Goal: Navigation & Orientation: Understand site structure

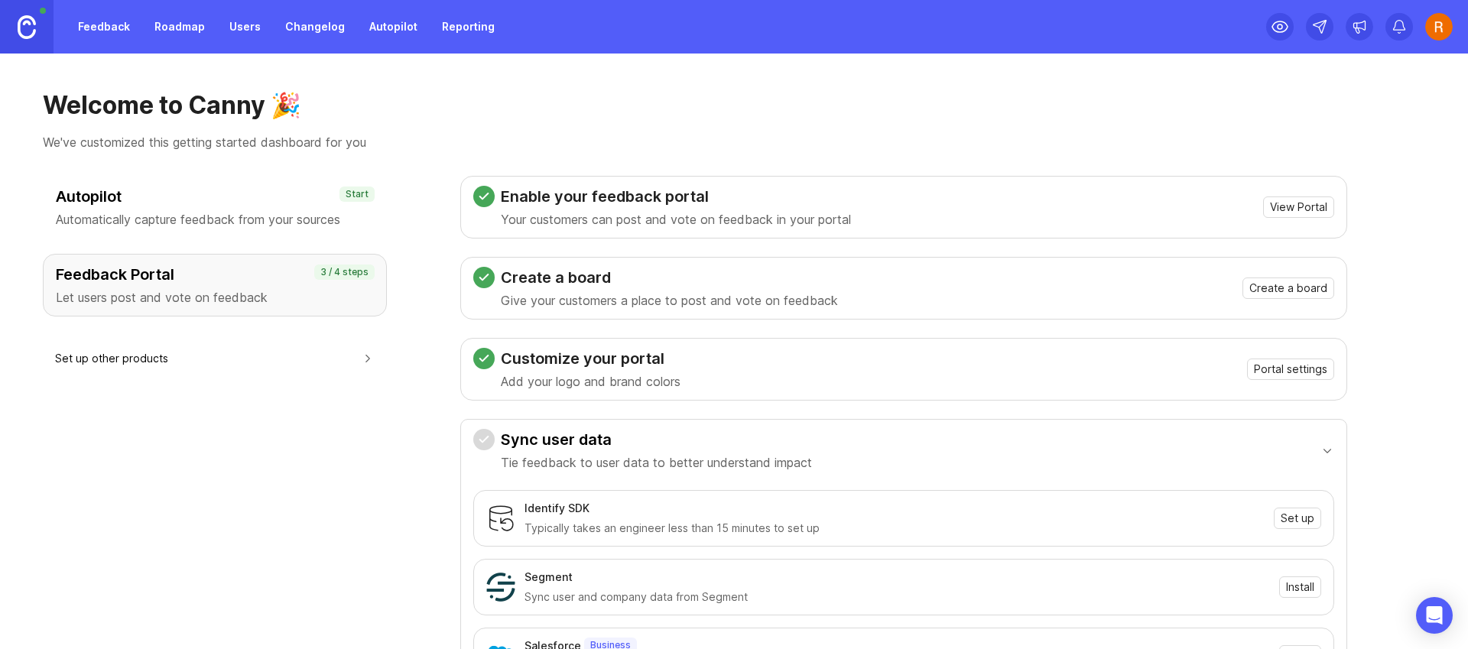
click at [180, 366] on button "Set up other products" at bounding box center [215, 358] width 320 height 34
click at [125, 35] on link "Feedback" at bounding box center [104, 27] width 70 height 28
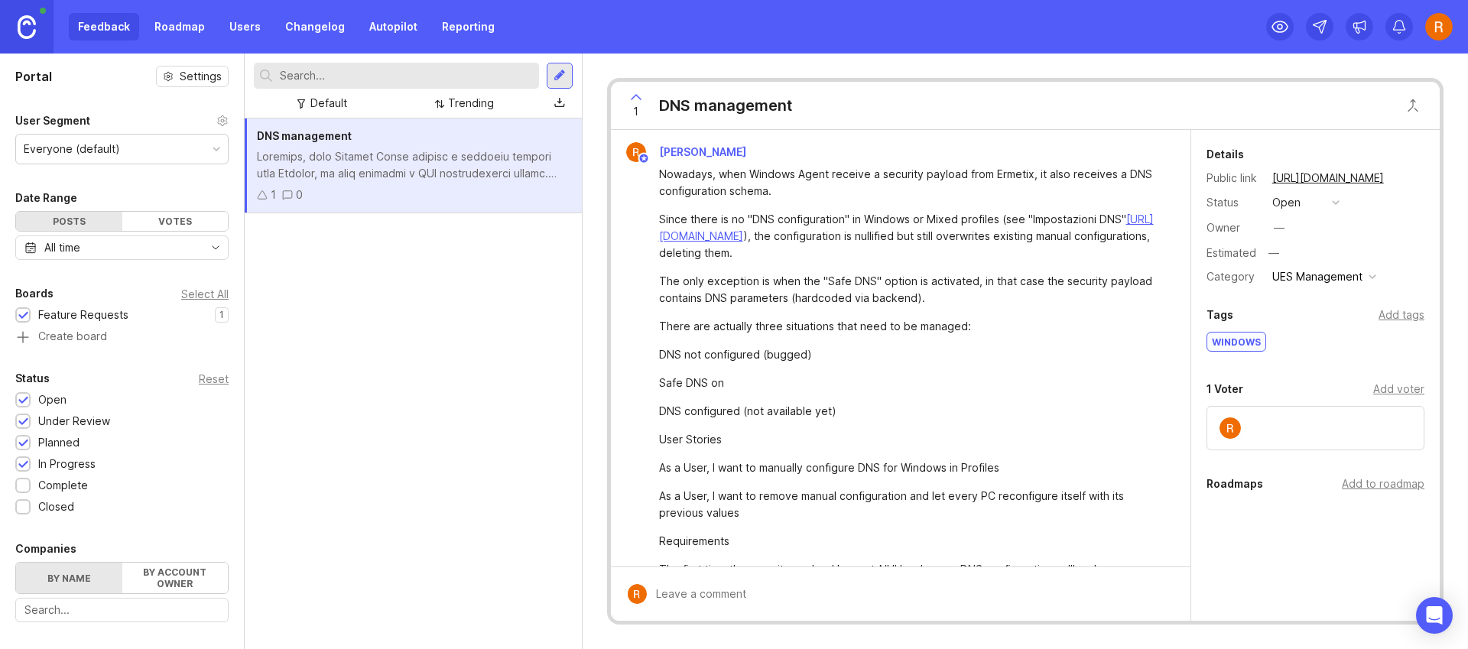
click at [1388, 391] on div "Add voter" at bounding box center [1398, 389] width 51 height 17
click at [1384, 391] on div "Add voter" at bounding box center [1398, 389] width 51 height 17
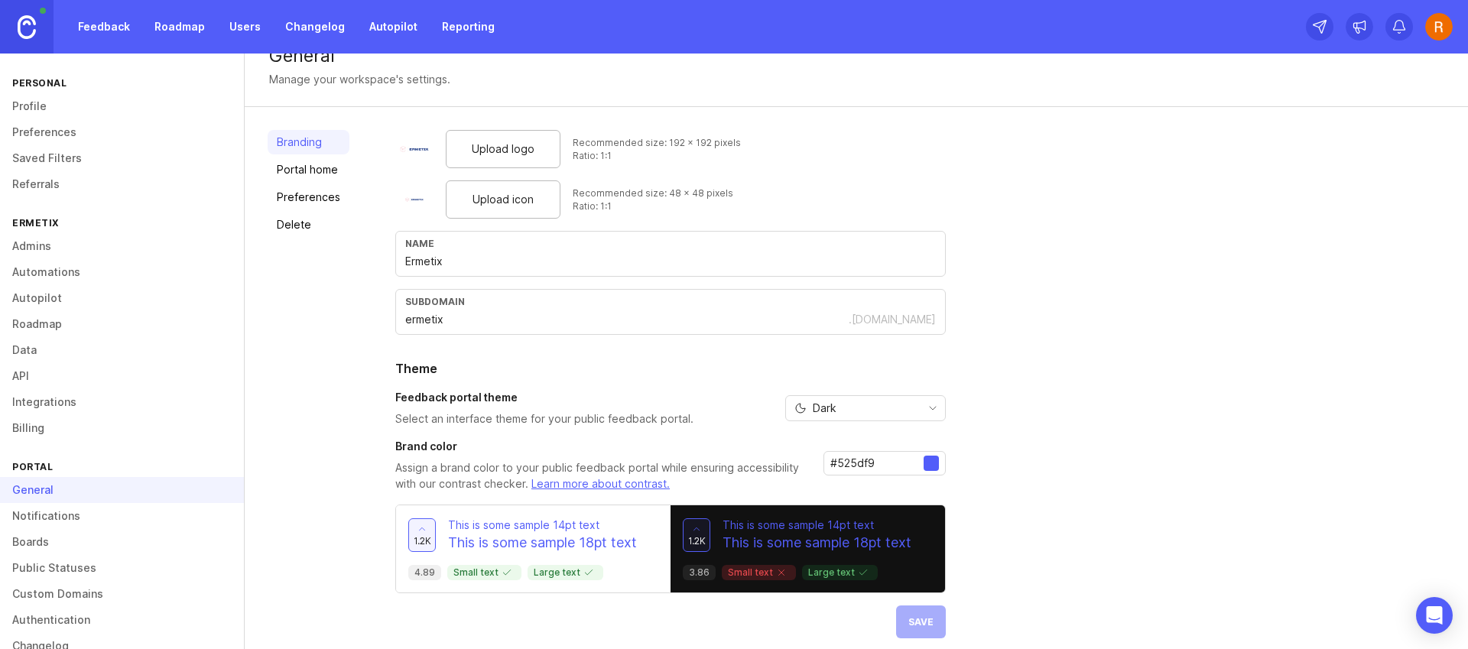
scroll to position [37, 0]
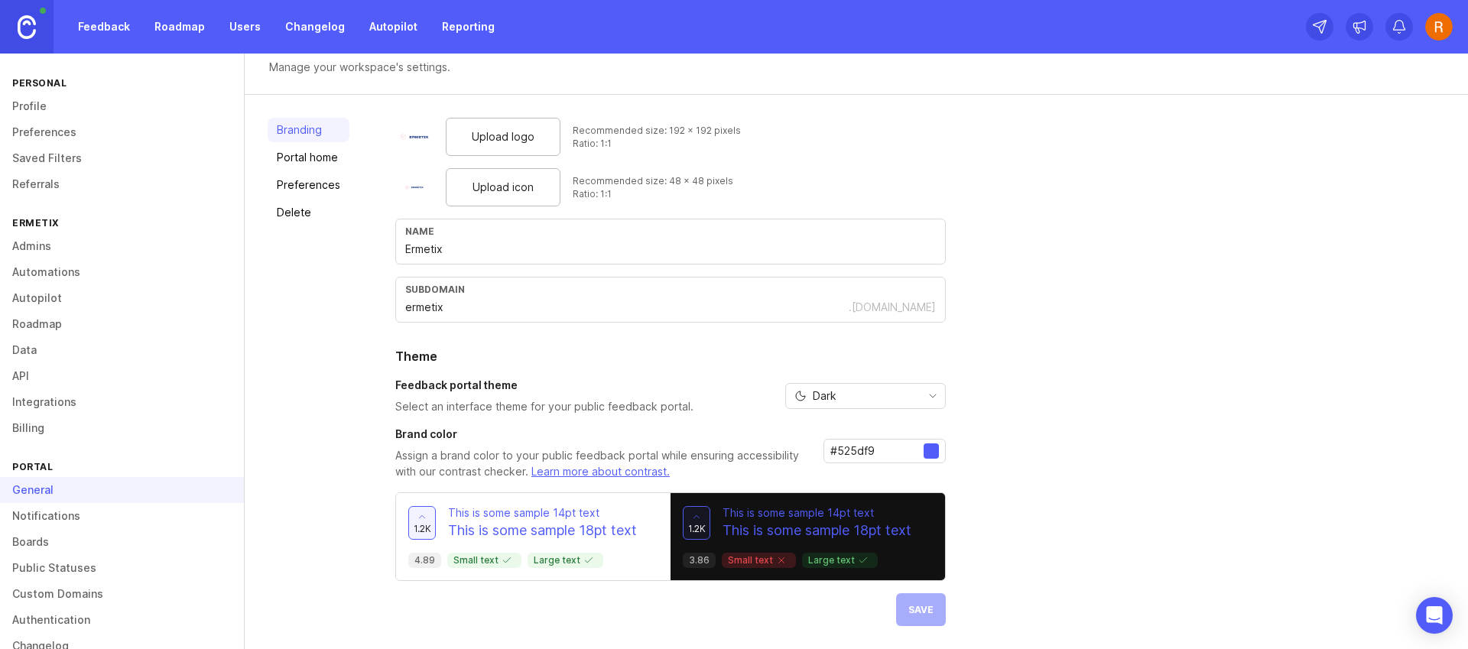
click at [877, 384] on div "Dark" at bounding box center [853, 396] width 135 height 24
click at [879, 440] on li "Light" at bounding box center [863, 450] width 159 height 25
click at [869, 395] on div "Light" at bounding box center [853, 396] width 135 height 24
click at [878, 424] on span "System preference" at bounding box center [861, 426] width 99 height 17
click at [908, 625] on button "Save" at bounding box center [921, 609] width 50 height 33
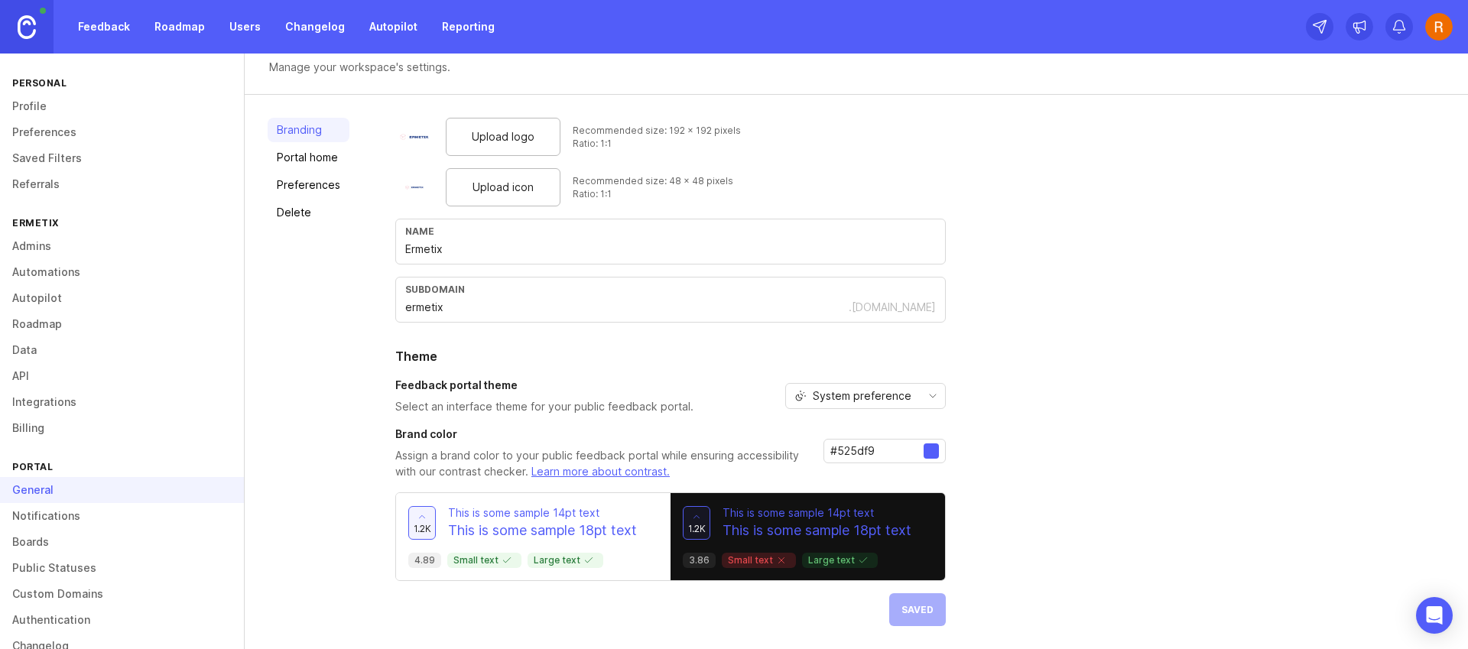
click at [940, 464] on div "#525df9" at bounding box center [885, 459] width 122 height 41
click at [931, 450] on div at bounding box center [931, 451] width 15 height 15
click at [876, 453] on input "#525df9" at bounding box center [876, 451] width 93 height 17
click at [928, 451] on div at bounding box center [931, 451] width 15 height 15
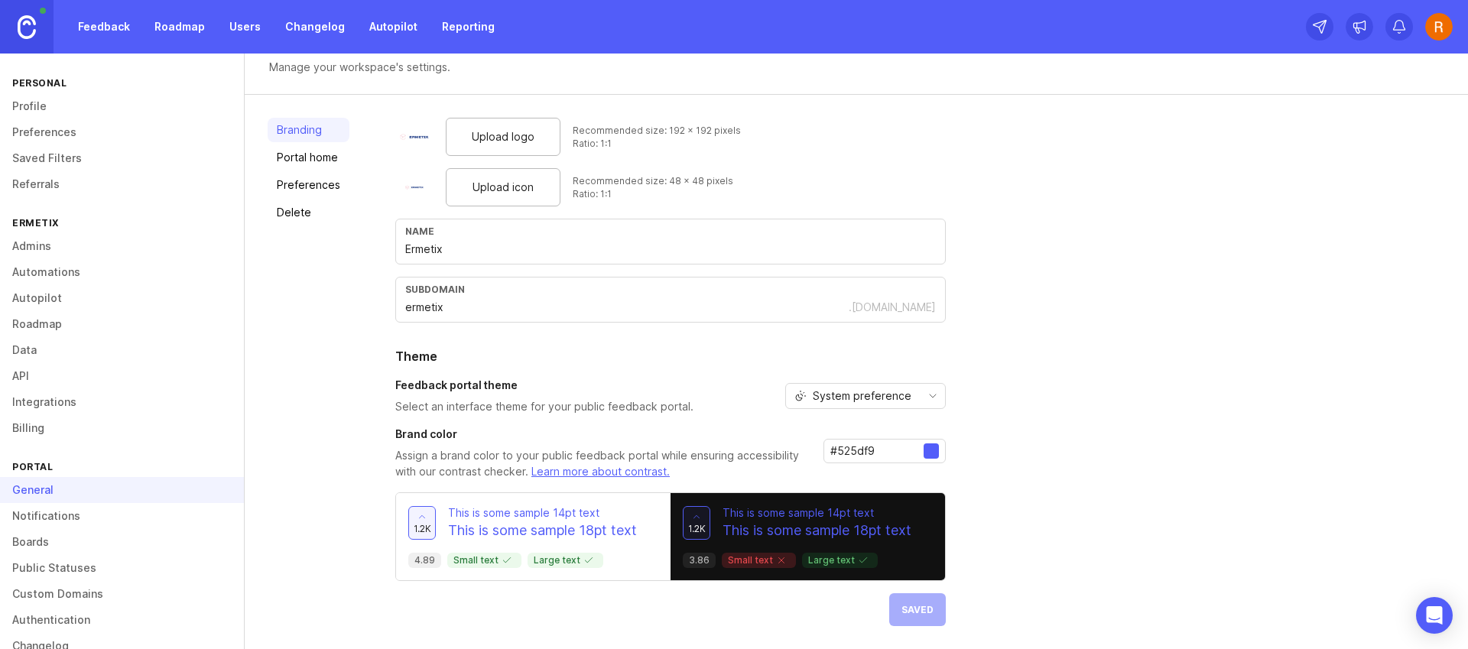
click at [855, 457] on input "#525df9" at bounding box center [876, 451] width 93 height 17
click at [841, 524] on p "This is some sample 18pt text" at bounding box center [817, 531] width 189 height 20
click at [696, 470] on p "Assign a brand color to your public feedback portal while ensuring accessibilit…" at bounding box center [603, 464] width 416 height 32
click at [84, 28] on link "Feedback" at bounding box center [104, 27] width 70 height 28
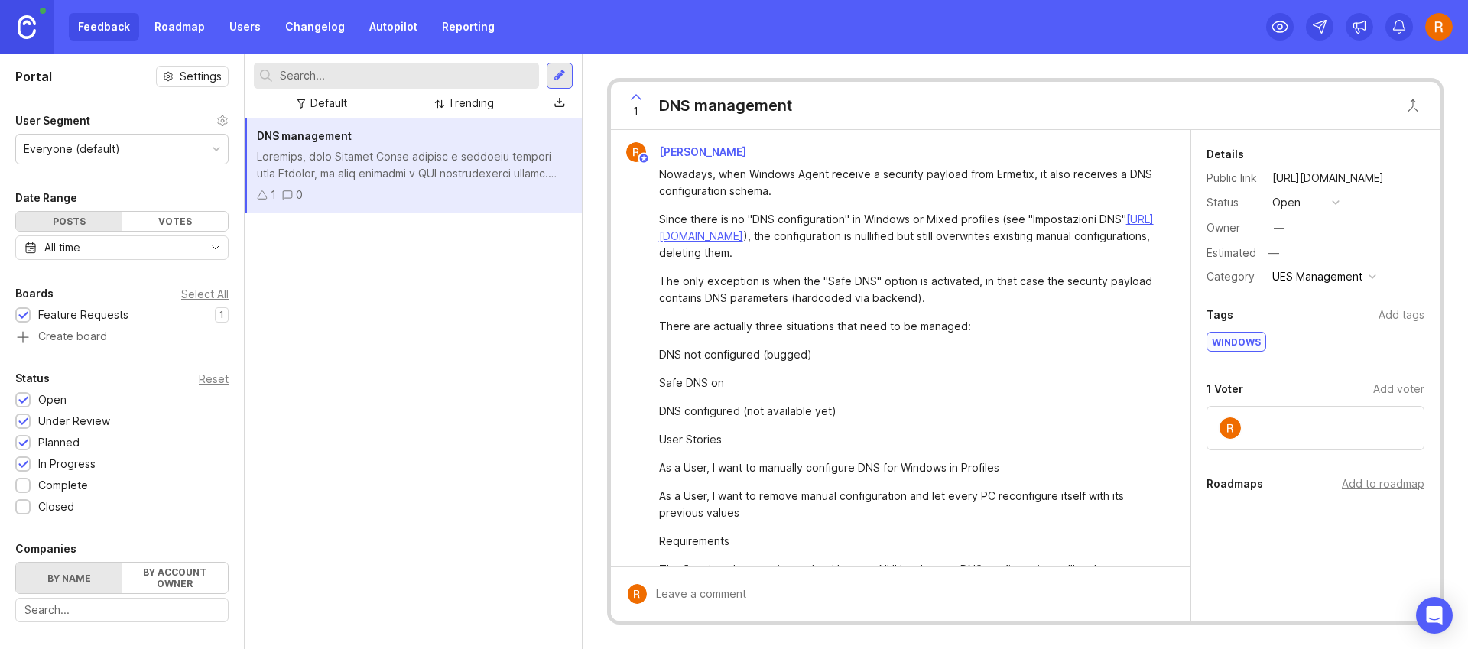
click at [221, 119] on circle at bounding box center [222, 120] width 3 height 3
click at [213, 32] on div "Feedback Roadmap Users Changelog Autopilot Reporting" at bounding box center [286, 27] width 435 height 28
click at [484, 36] on link "Reporting" at bounding box center [468, 27] width 71 height 28
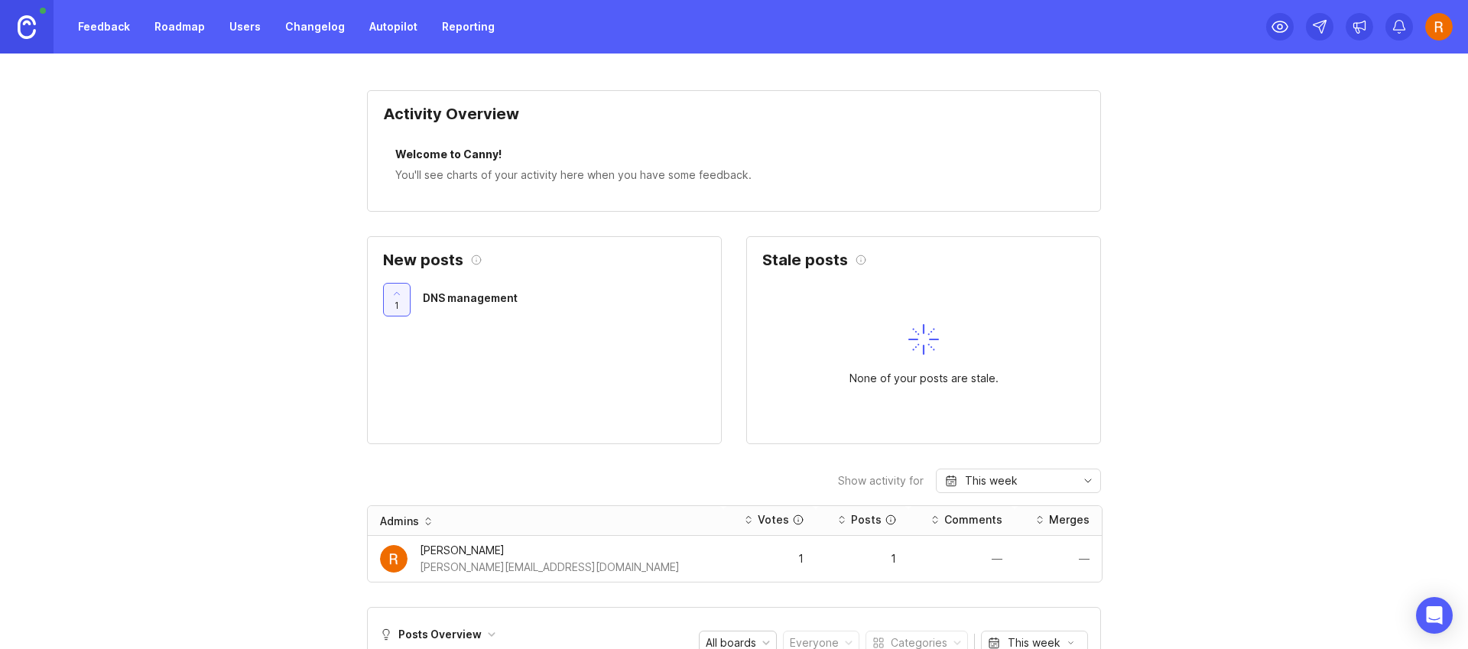
click at [386, 44] on div "Feedback Roadmap Users Changelog Autopilot Reporting" at bounding box center [252, 27] width 504 height 54
click at [389, 37] on link "Autopilot" at bounding box center [393, 27] width 67 height 28
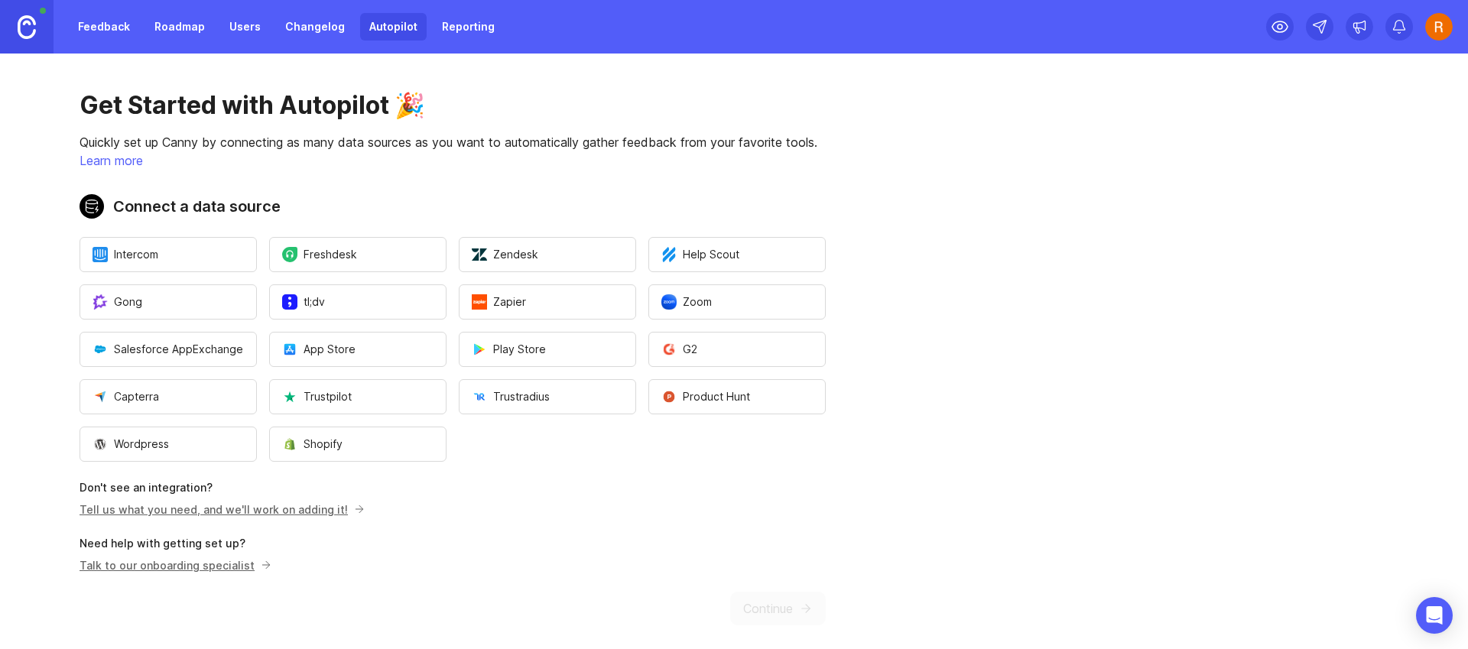
click at [300, 38] on link "Changelog" at bounding box center [315, 27] width 78 height 28
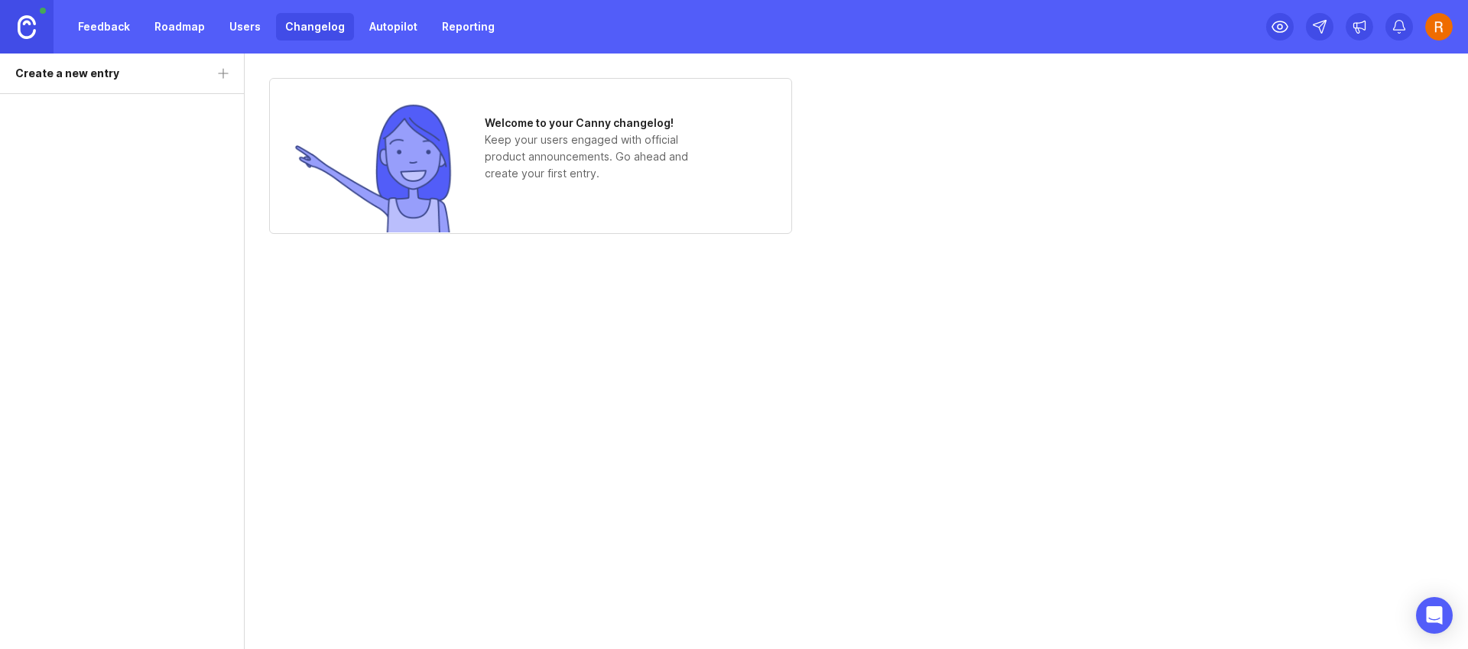
click at [245, 21] on link "Users" at bounding box center [245, 27] width 50 height 28
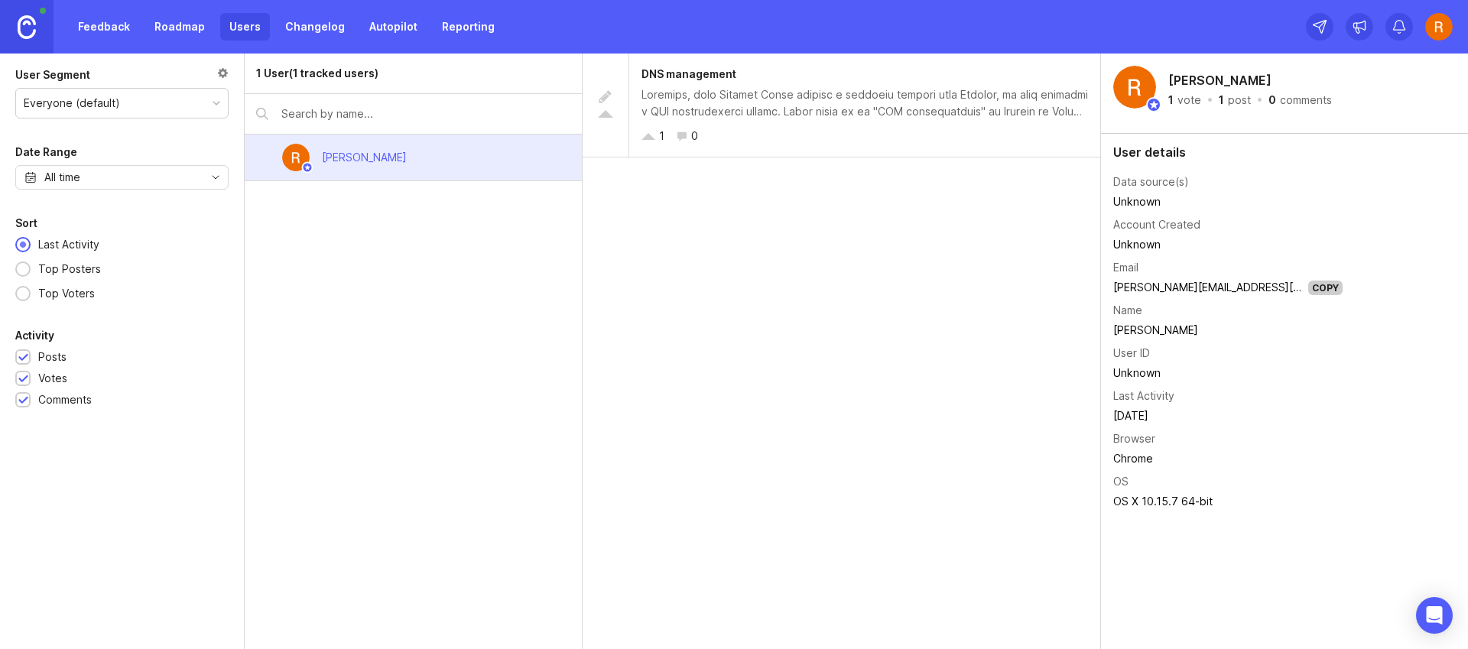
click at [95, 34] on link "Feedback" at bounding box center [104, 27] width 70 height 28
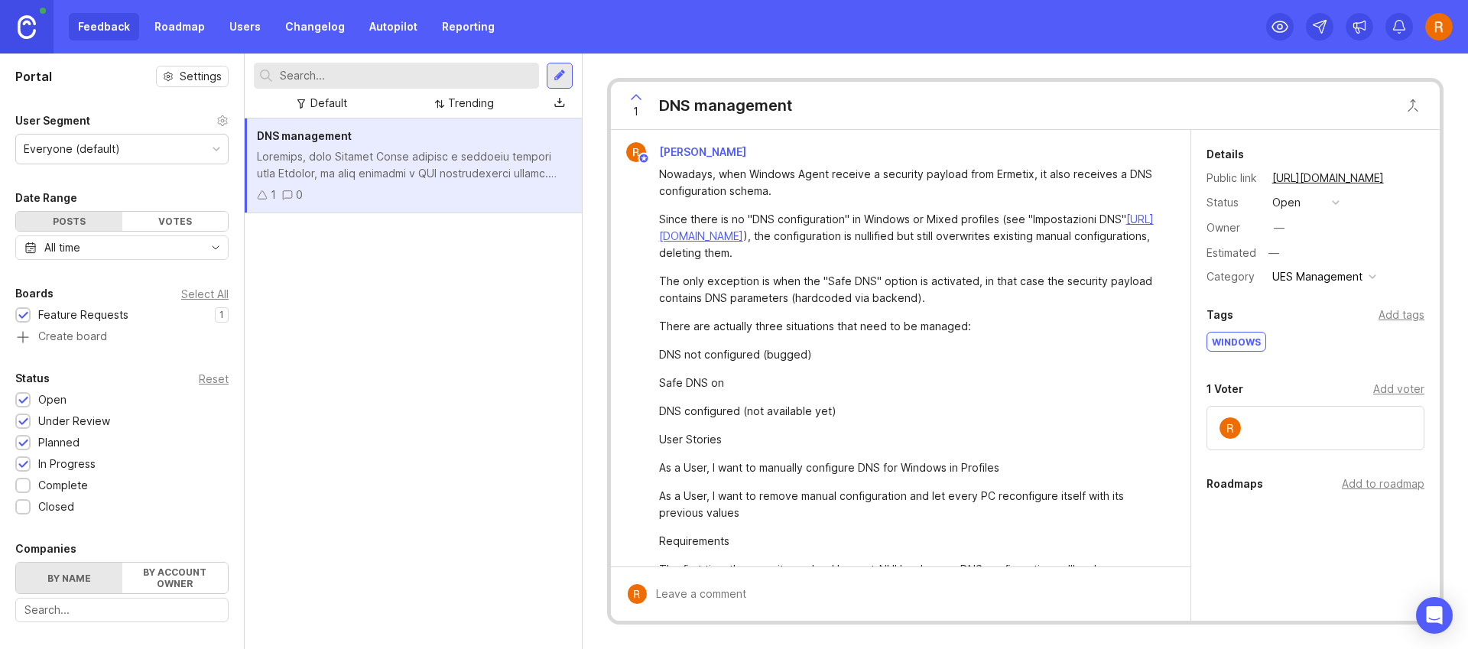
click at [1279, 230] on div "—" at bounding box center [1279, 227] width 11 height 17
click at [1360, 255] on input "text" at bounding box center [1344, 255] width 161 height 20
click at [1324, 351] on div "Windows" at bounding box center [1316, 345] width 218 height 24
